Goal: Task Accomplishment & Management: Manage account settings

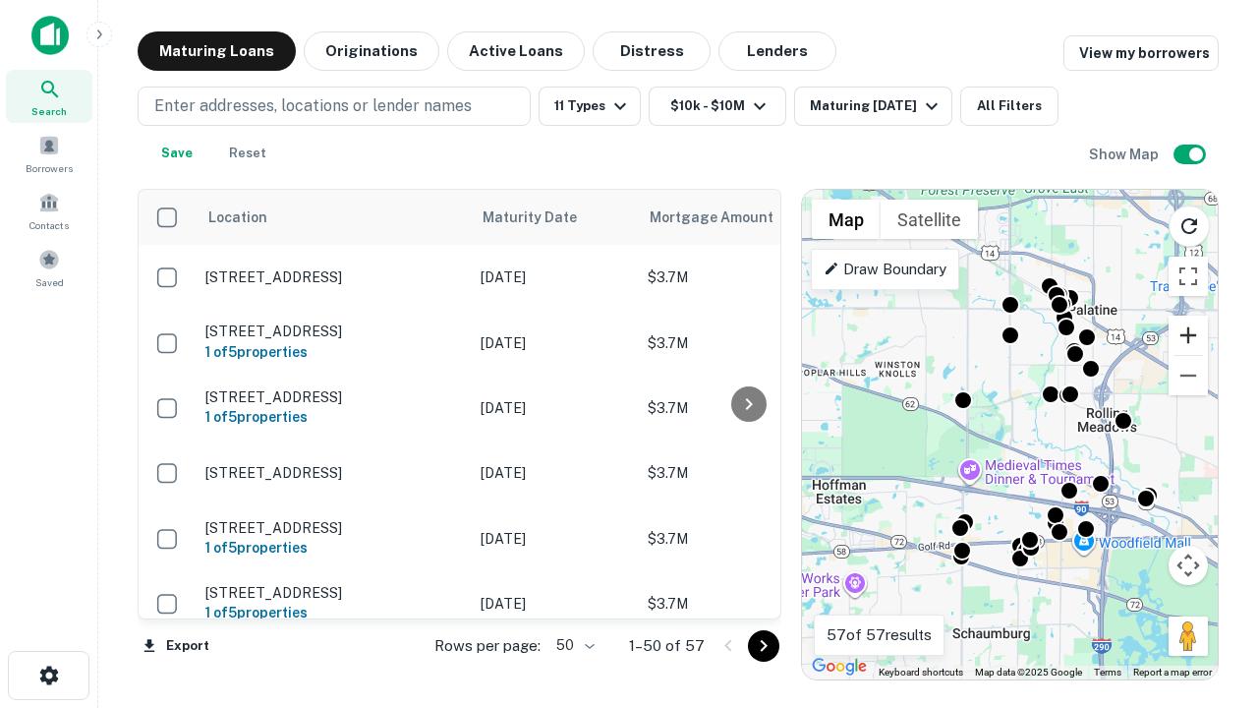
click at [1189, 335] on button "Zoom in" at bounding box center [1188, 335] width 39 height 39
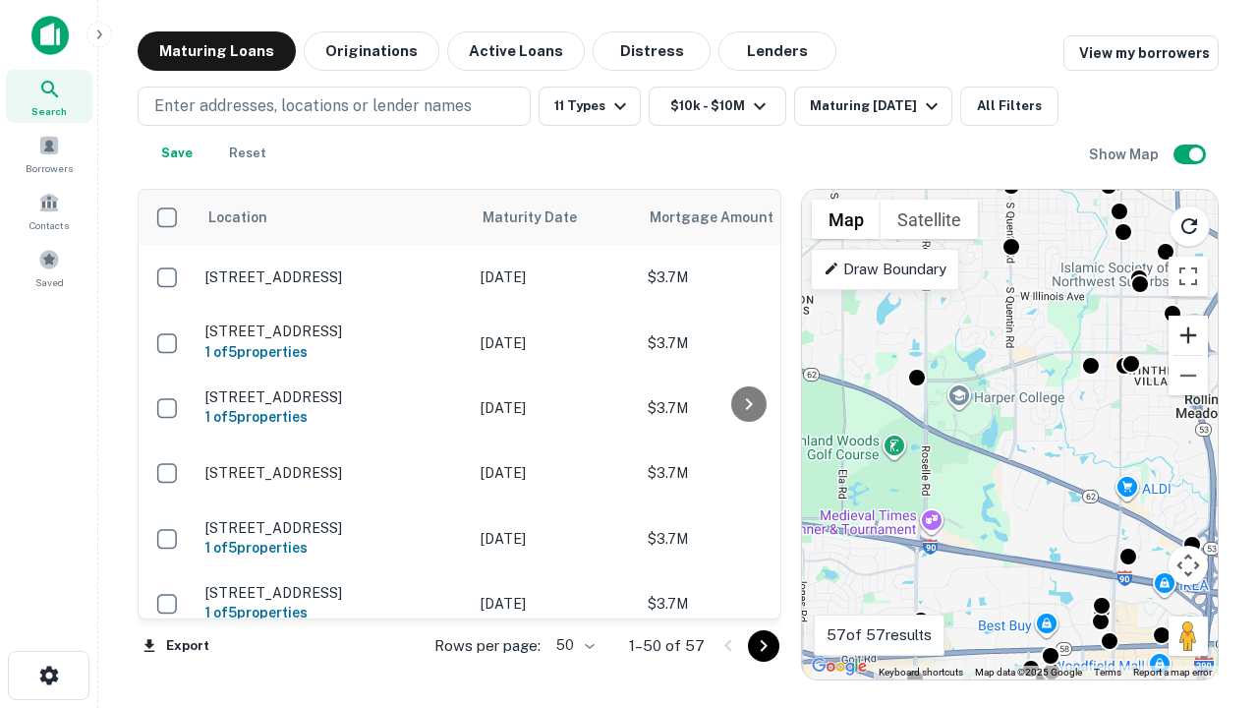
click at [1189, 335] on button "Zoom in" at bounding box center [1188, 335] width 39 height 39
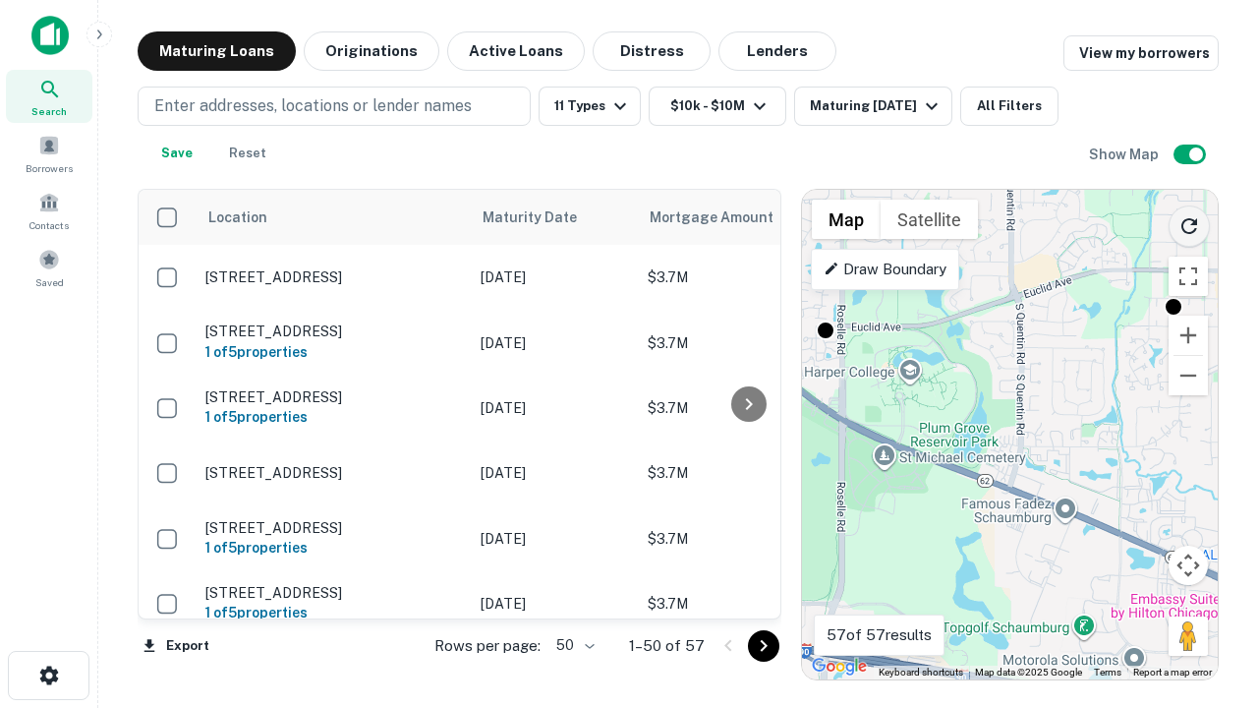
click at [1190, 222] on icon "Reload search area" at bounding box center [1190, 226] width 24 height 24
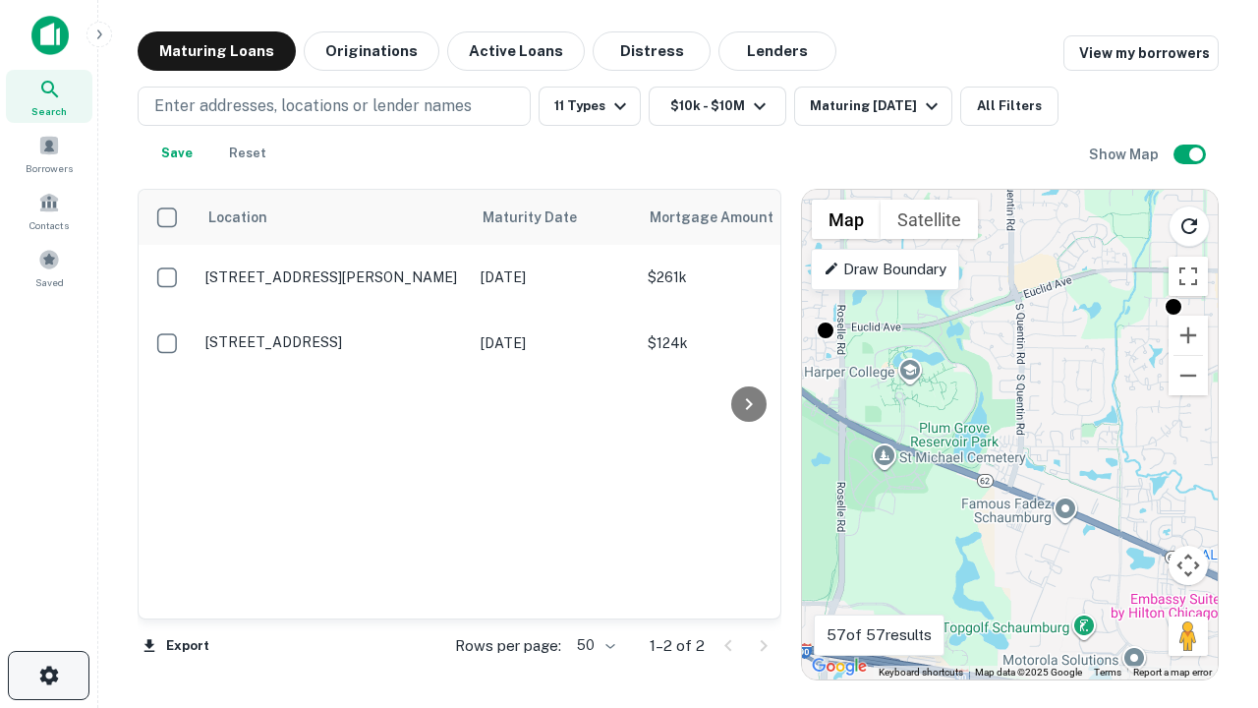
click at [48, 675] on icon "button" at bounding box center [49, 676] width 24 height 24
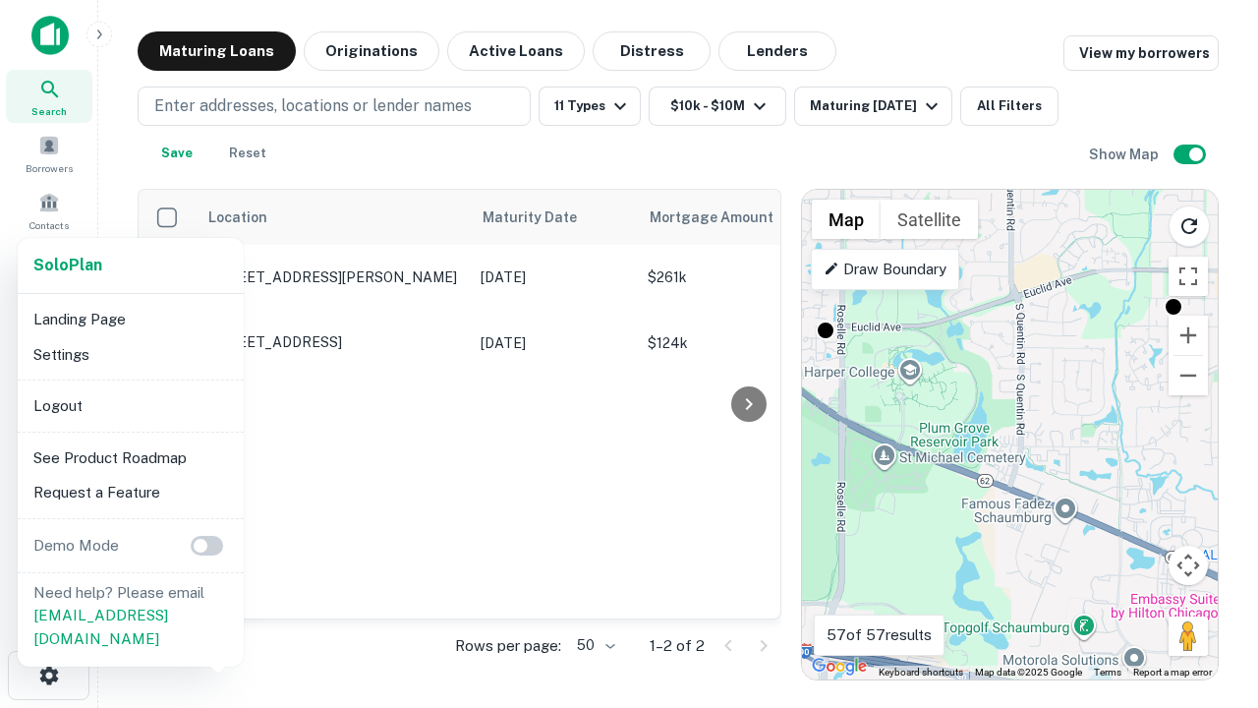
click at [130, 405] on li "Logout" at bounding box center [131, 405] width 210 height 35
